Goal: Task Accomplishment & Management: Use online tool/utility

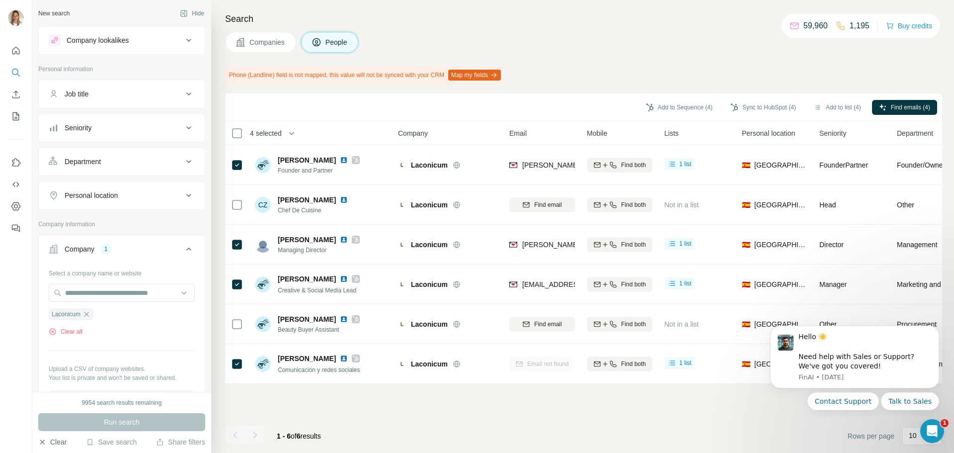
click at [52, 440] on button "Clear" at bounding box center [52, 442] width 28 height 10
click at [86, 246] on div "Company" at bounding box center [80, 249] width 30 height 10
click at [91, 252] on div "Company" at bounding box center [80, 249] width 30 height 10
click at [86, 293] on input "text" at bounding box center [122, 293] width 146 height 18
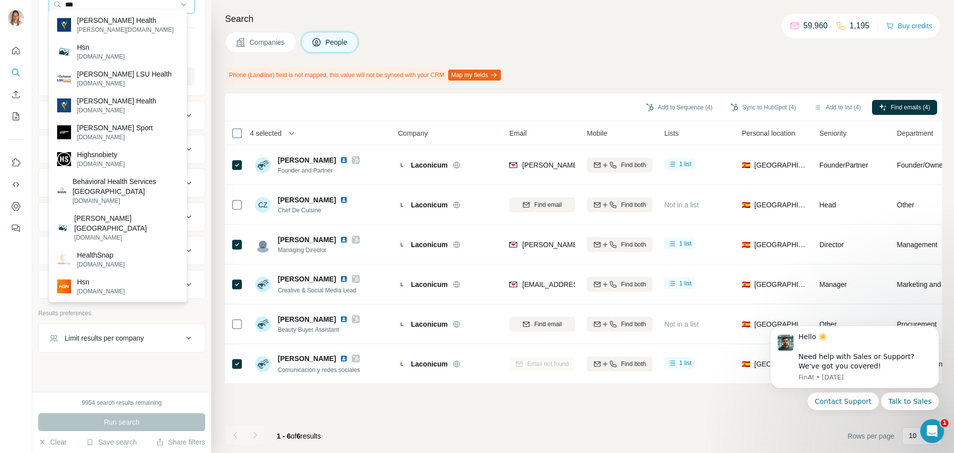
scroll to position [295, 0]
type input "***"
click at [97, 282] on p "Hsn" at bounding box center [101, 282] width 48 height 10
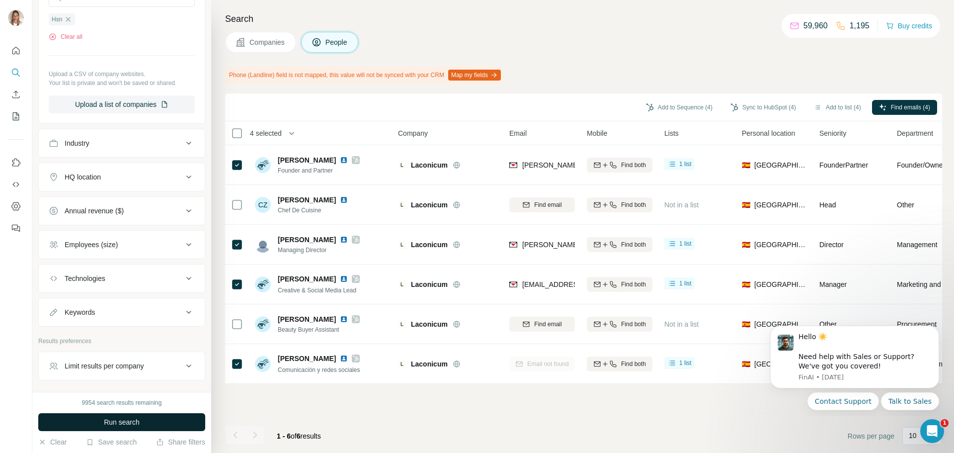
click at [120, 418] on span "Run search" at bounding box center [122, 422] width 36 height 10
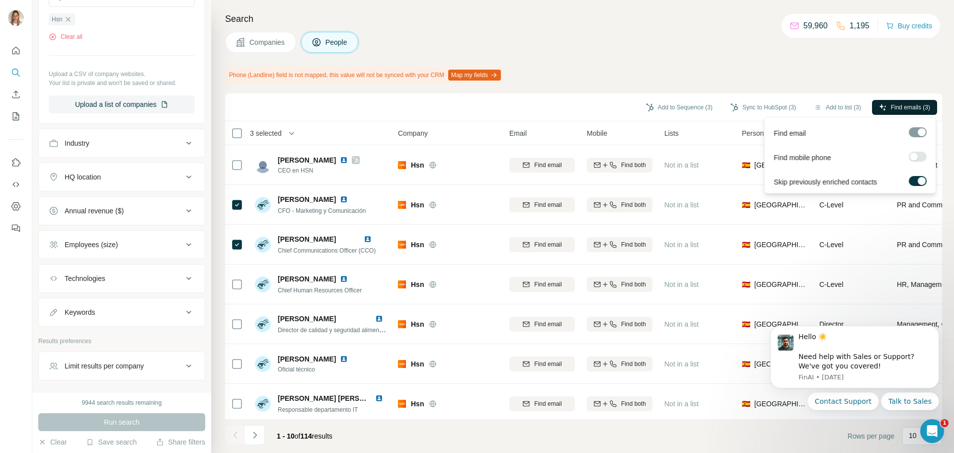
click at [886, 106] on button "Find emails (3)" at bounding box center [904, 107] width 65 height 15
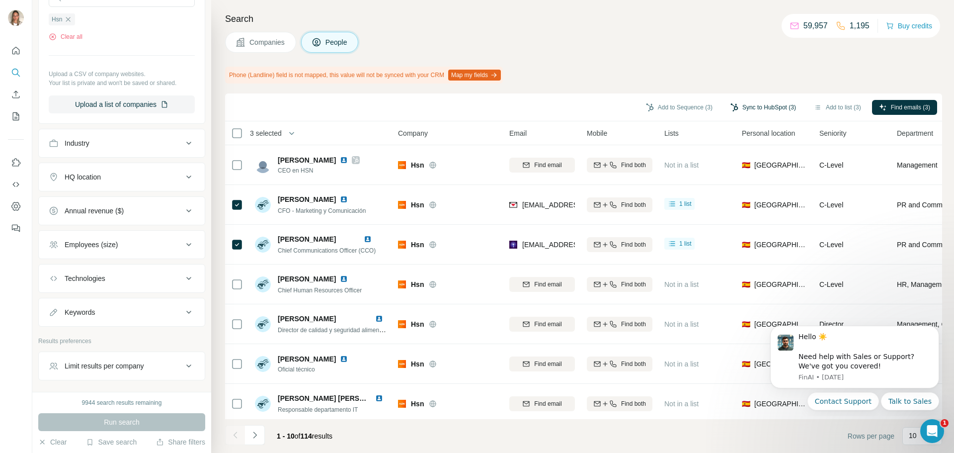
click at [751, 107] on button "Sync to HubSpot (3)" at bounding box center [764, 107] width 80 height 15
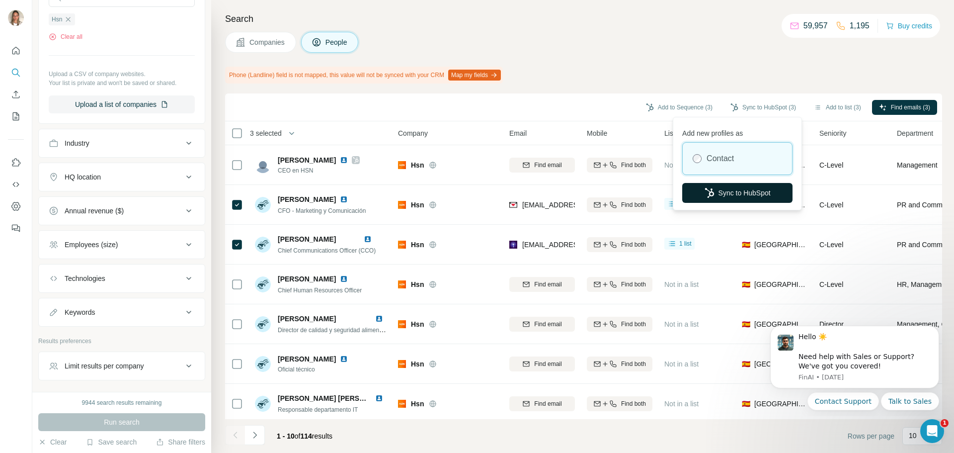
click at [751, 191] on button "Sync to HubSpot" at bounding box center [737, 193] width 110 height 20
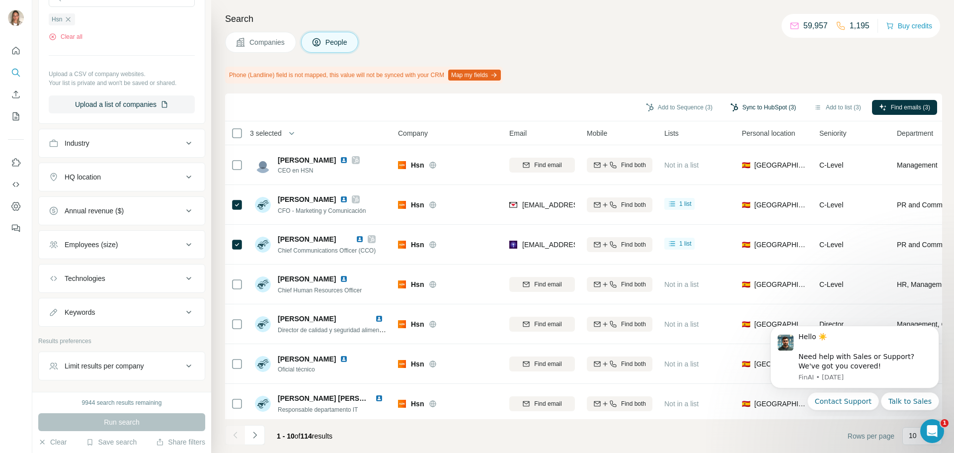
click at [746, 103] on button "Sync to HubSpot (3)" at bounding box center [764, 107] width 80 height 15
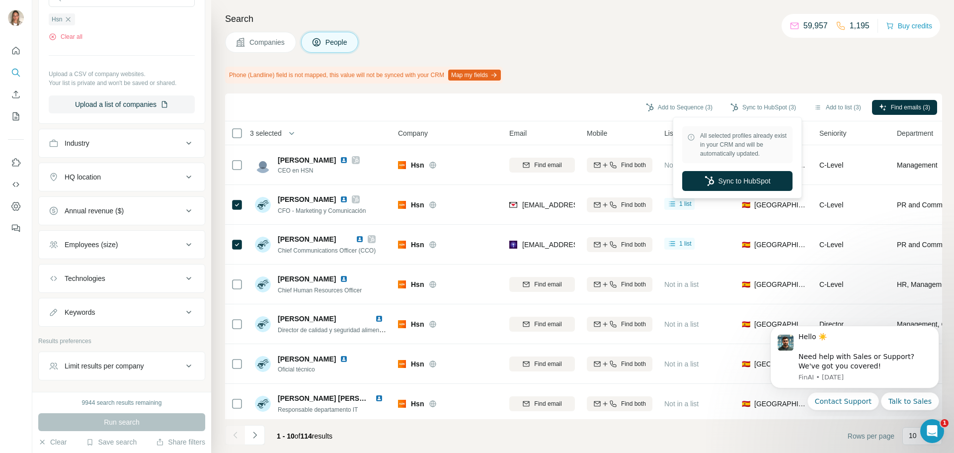
click at [683, 68] on div "Phone (Landline) field is not mapped, this value will not be synced with your C…" at bounding box center [583, 75] width 717 height 17
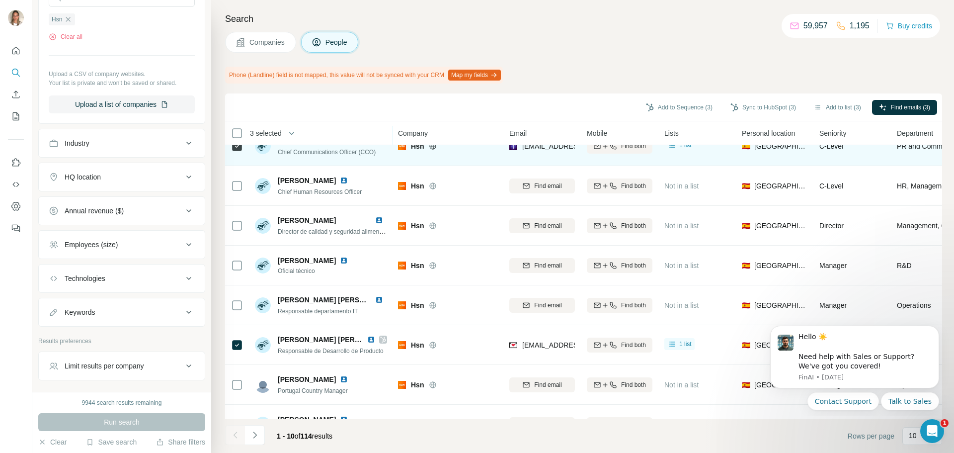
scroll to position [99, 0]
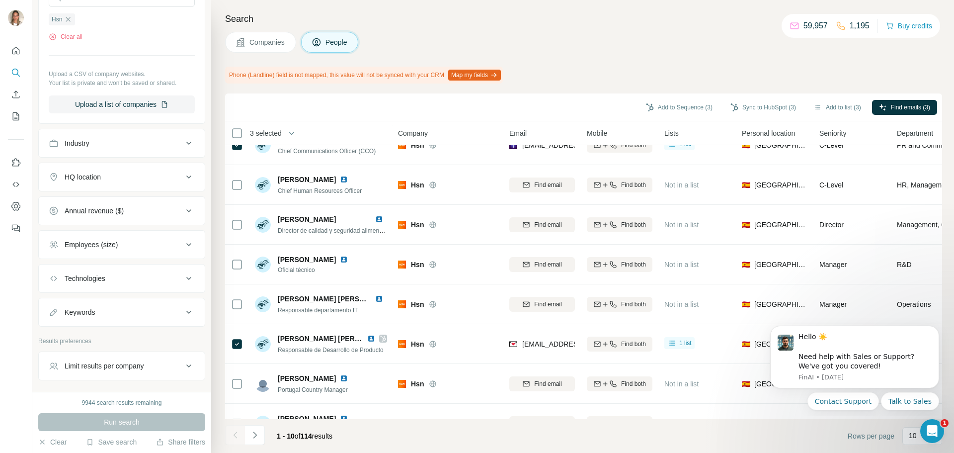
click at [51, 433] on div "9944 search results remaining Run search Clear Save search Share filters" at bounding box center [121, 422] width 179 height 61
click at [52, 438] on button "Clear" at bounding box center [52, 442] width 28 height 10
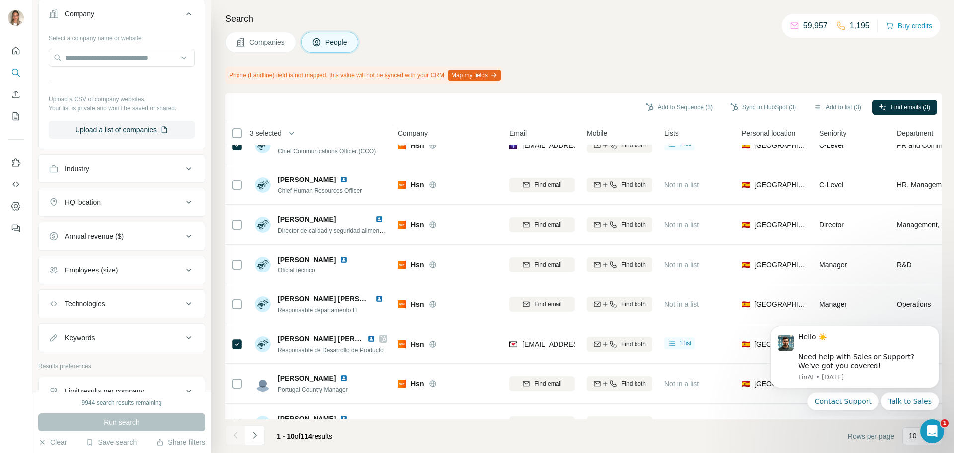
scroll to position [146, 0]
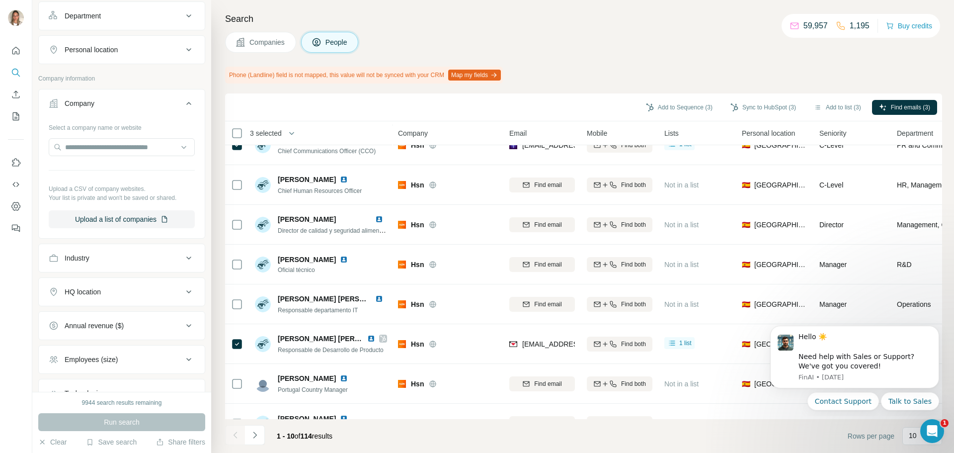
click at [103, 256] on div "Industry" at bounding box center [116, 258] width 134 height 10
click at [103, 145] on input "text" at bounding box center [122, 147] width 146 height 18
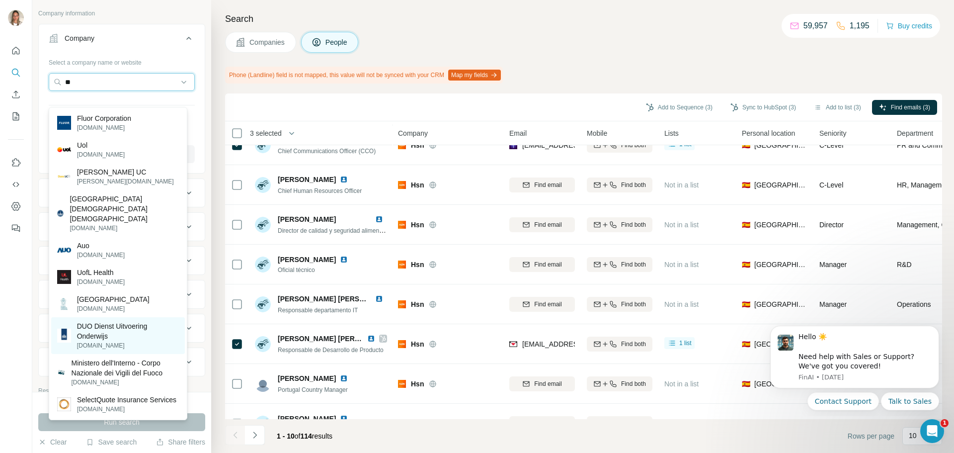
scroll to position [195, 0]
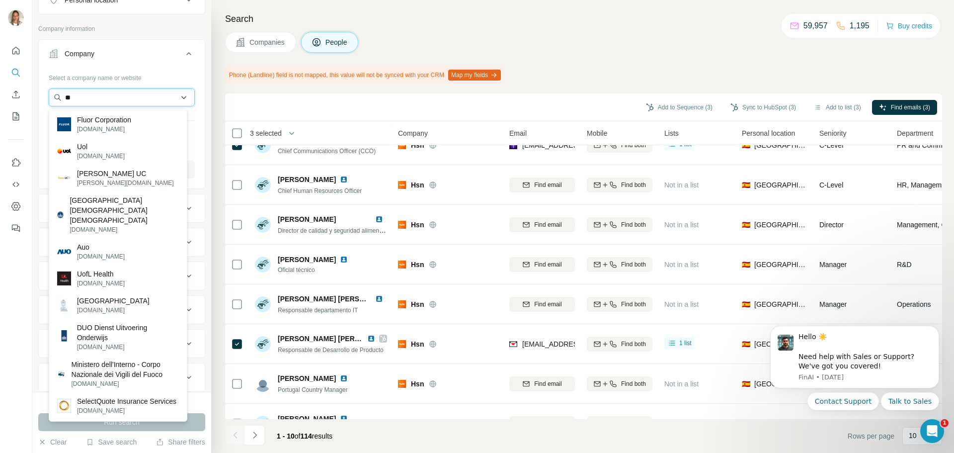
drag, startPoint x: 109, startPoint y: 97, endPoint x: 64, endPoint y: 97, distance: 44.7
click at [64, 97] on input "**" at bounding box center [122, 97] width 146 height 18
paste input "********"
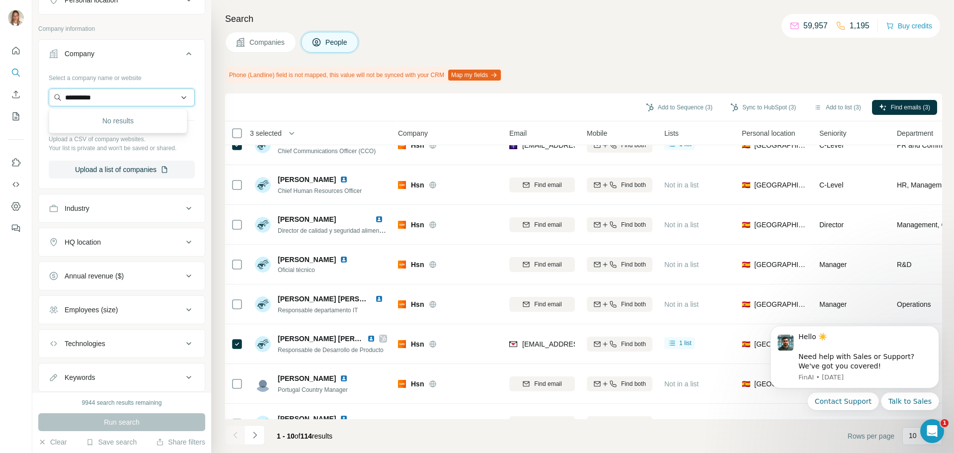
click at [79, 99] on input "**********" at bounding box center [122, 97] width 146 height 18
drag, startPoint x: 136, startPoint y: 95, endPoint x: 64, endPoint y: 95, distance: 71.6
click at [64, 95] on input "*********" at bounding box center [122, 97] width 146 height 18
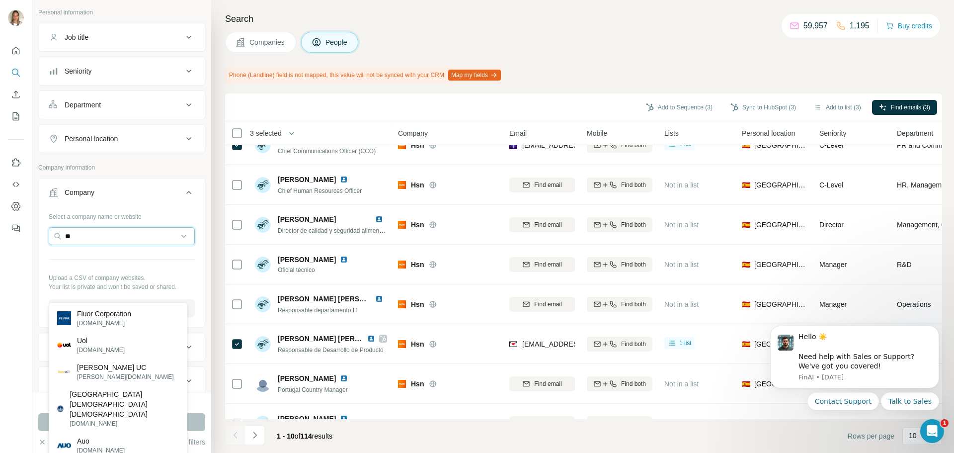
scroll to position [0, 0]
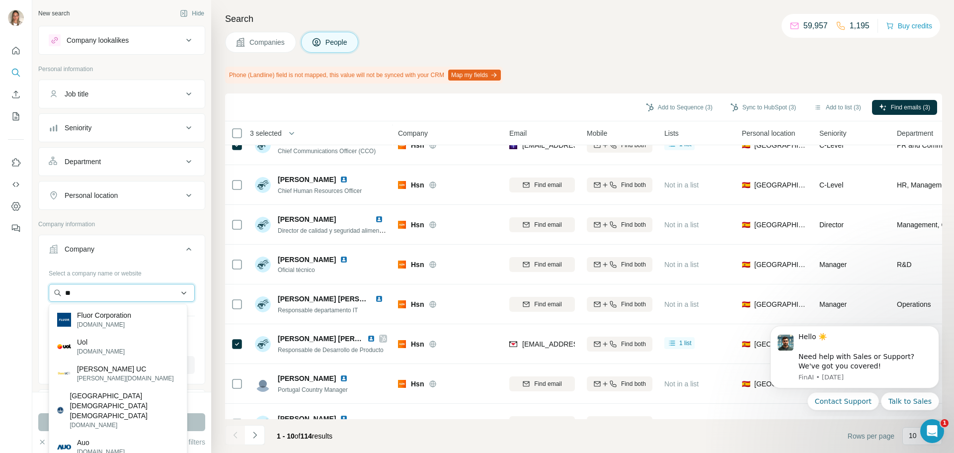
type input "*"
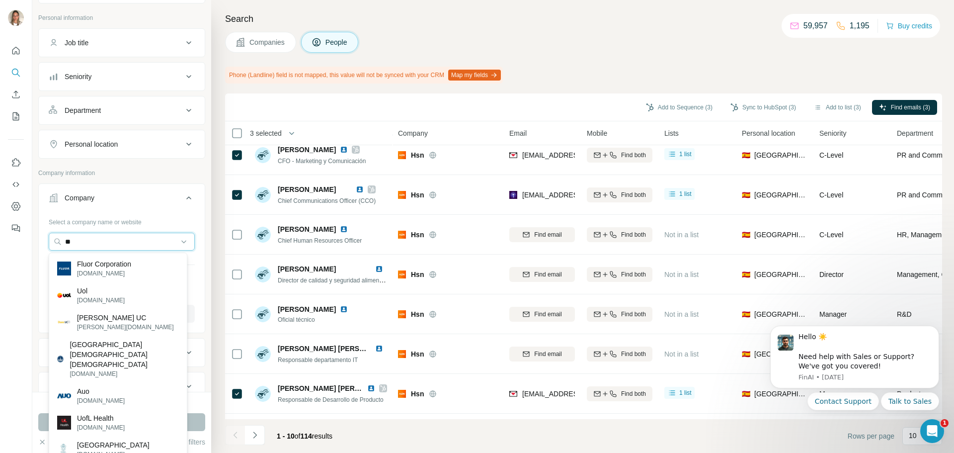
scroll to position [50, 0]
click at [106, 239] on input "**" at bounding box center [122, 243] width 146 height 18
type input "*"
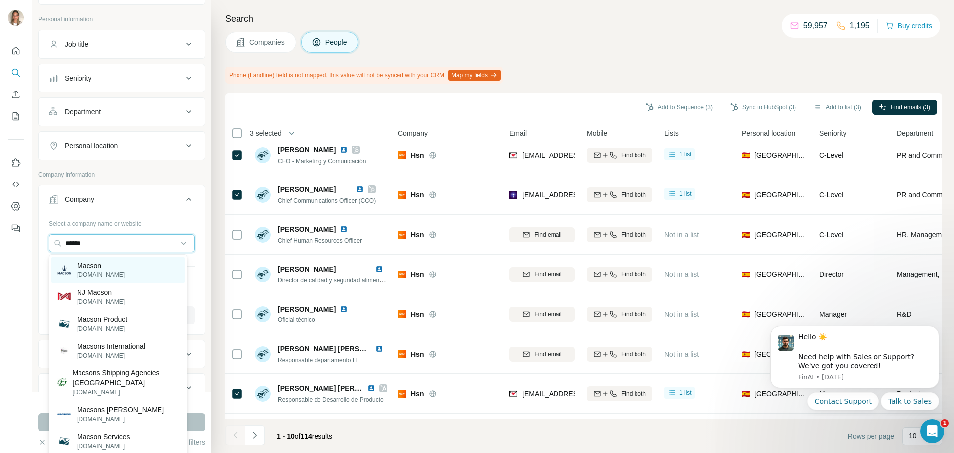
type input "******"
click at [108, 264] on div "[PERSON_NAME][DOMAIN_NAME]" at bounding box center [118, 269] width 134 height 27
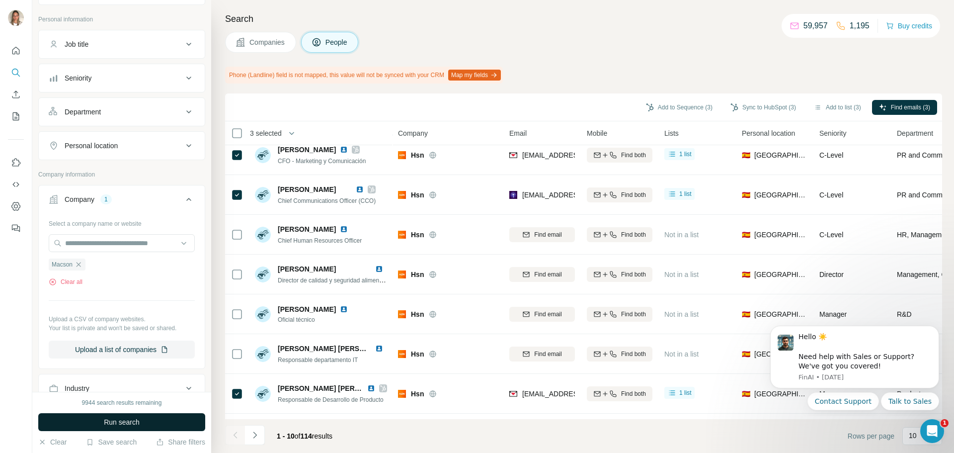
click at [133, 423] on span "Run search" at bounding box center [122, 422] width 36 height 10
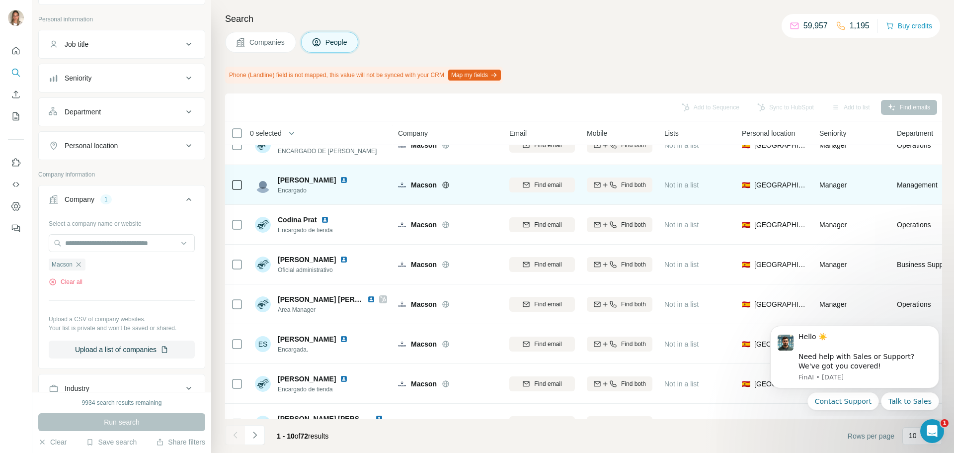
scroll to position [129, 0]
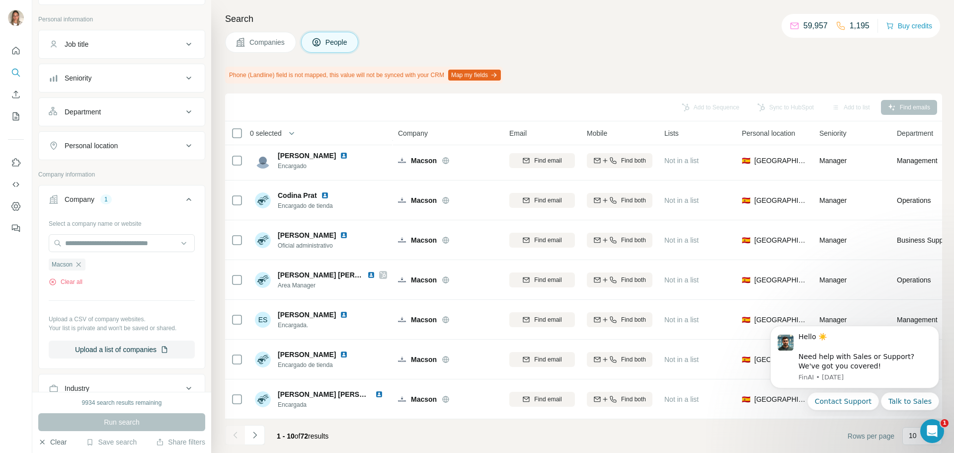
click at [48, 439] on button "Clear" at bounding box center [52, 442] width 28 height 10
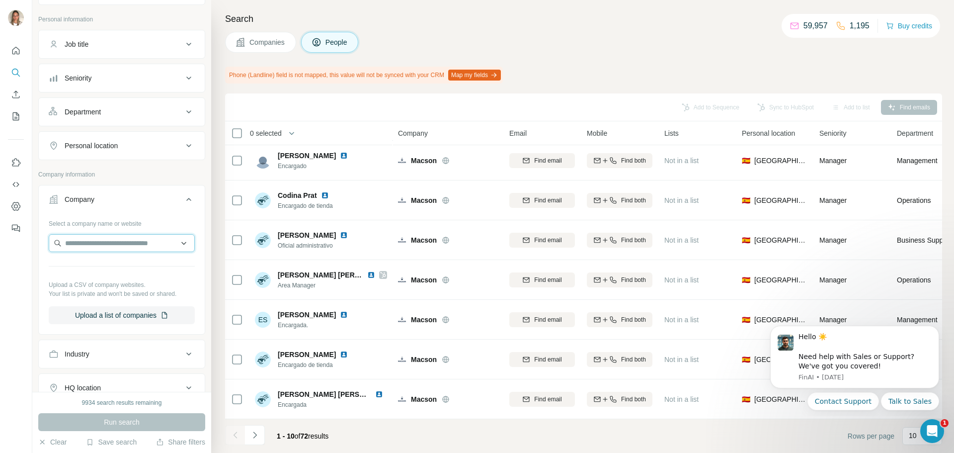
click at [120, 244] on input "text" at bounding box center [122, 243] width 146 height 18
type input "******"
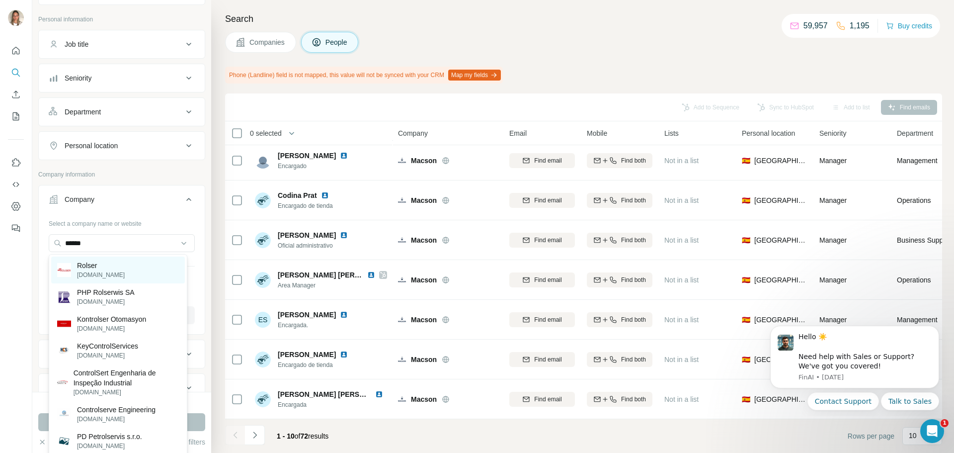
click at [102, 268] on p "Rolser" at bounding box center [101, 265] width 48 height 10
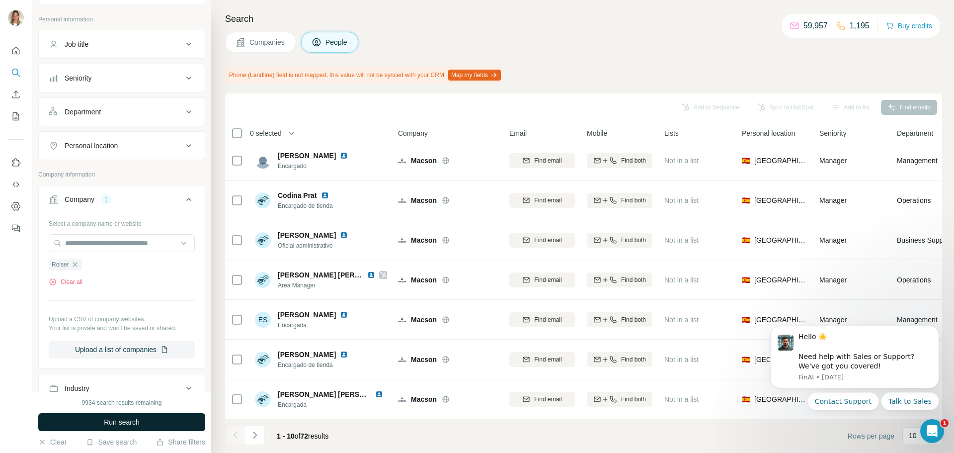
click at [119, 418] on span "Run search" at bounding box center [122, 422] width 36 height 10
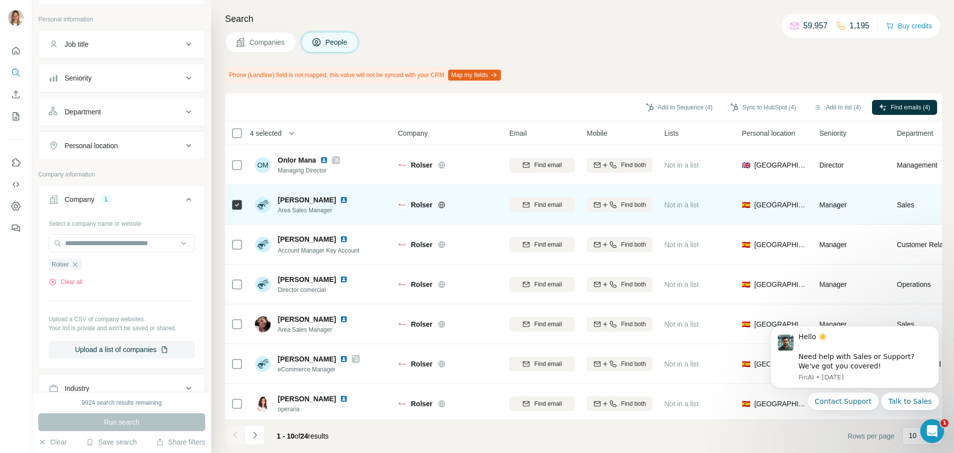
scroll to position [129, 0]
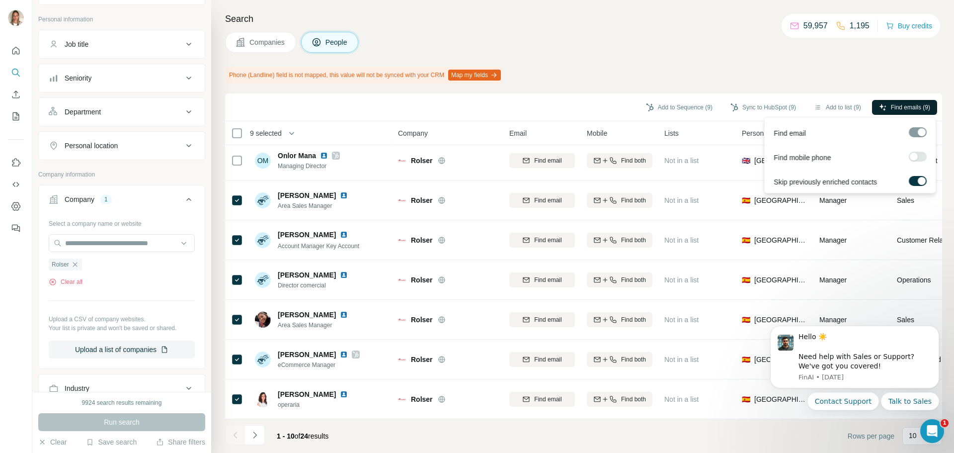
click at [903, 107] on span "Find emails (9)" at bounding box center [910, 107] width 39 height 9
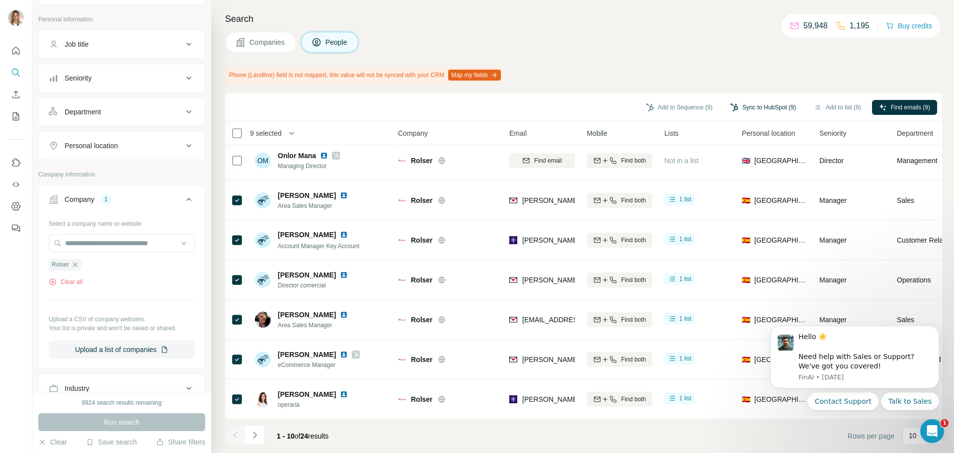
click at [754, 108] on button "Sync to HubSpot (9)" at bounding box center [764, 107] width 80 height 15
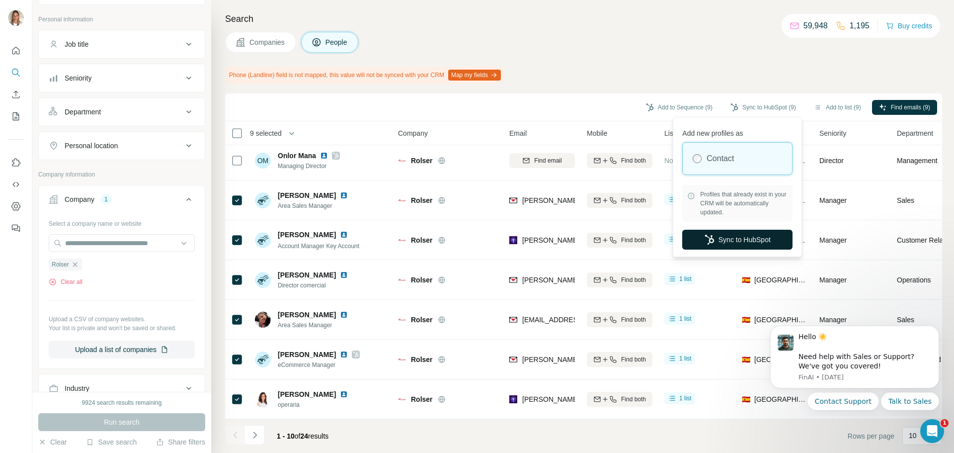
click at [734, 234] on button "Sync to HubSpot" at bounding box center [737, 240] width 110 height 20
